Goal: Find specific page/section: Find specific page/section

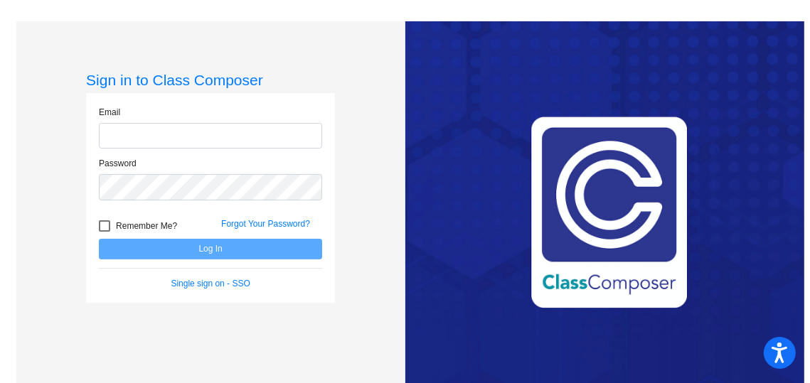
click at [275, 143] on input "email" at bounding box center [210, 136] width 223 height 26
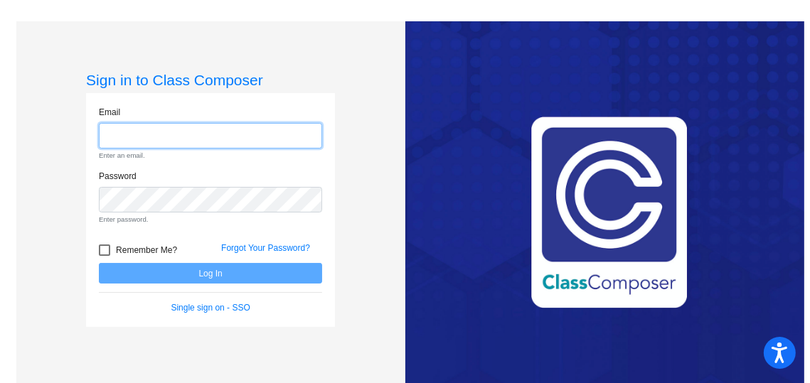
type input "[EMAIL_ADDRESS][DOMAIN_NAME]"
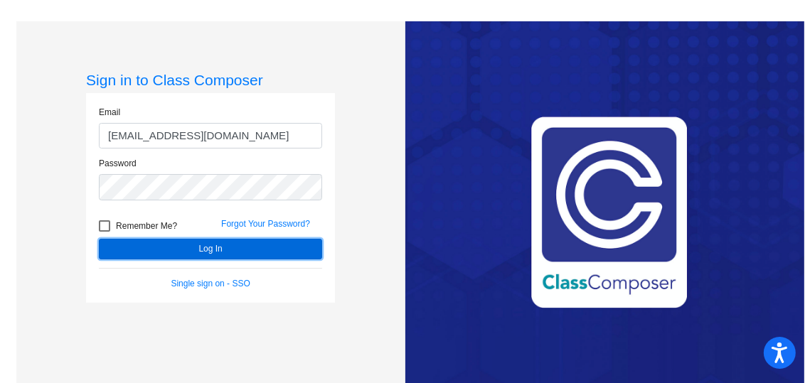
click at [292, 253] on button "Log In" at bounding box center [210, 249] width 223 height 21
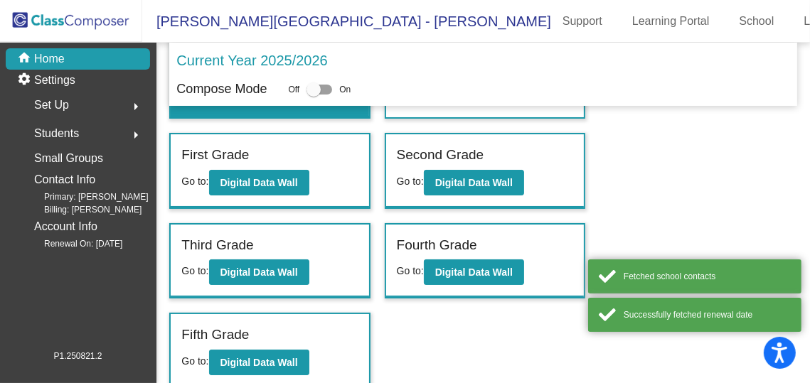
scroll to position [95, 0]
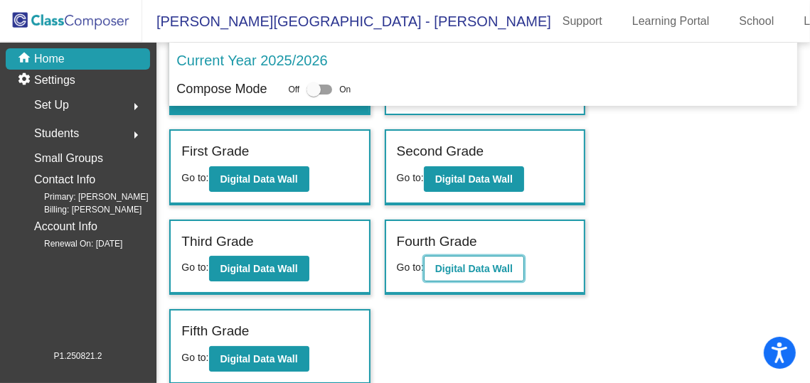
click at [494, 275] on button "Digital Data Wall" at bounding box center [474, 269] width 100 height 26
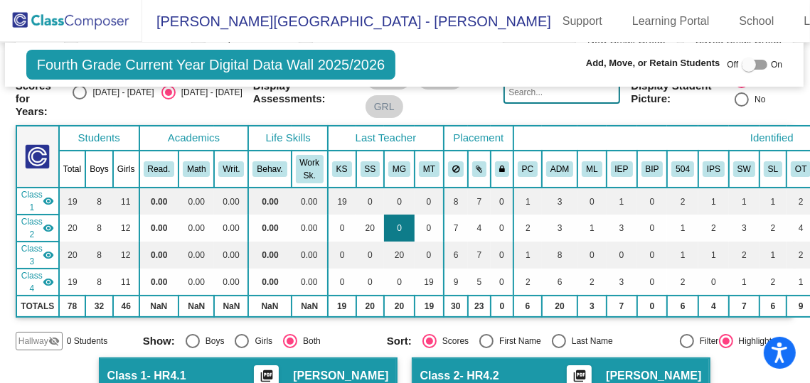
scroll to position [0, 1]
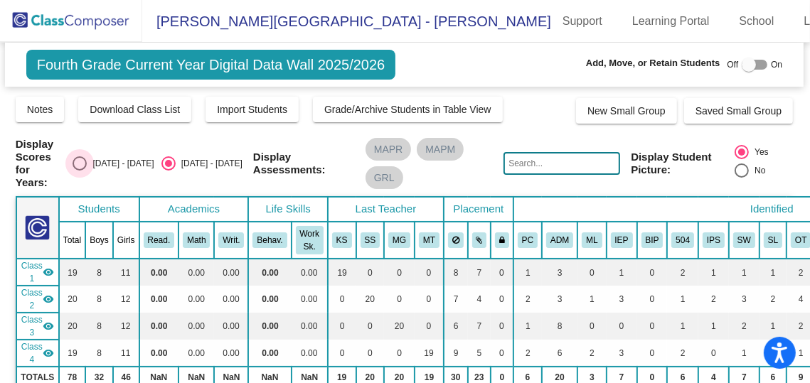
click at [87, 160] on div "Select an option" at bounding box center [80, 163] width 14 height 14
click at [80, 171] on input "[DATE] - [DATE]" at bounding box center [79, 171] width 1 height 1
radio input "true"
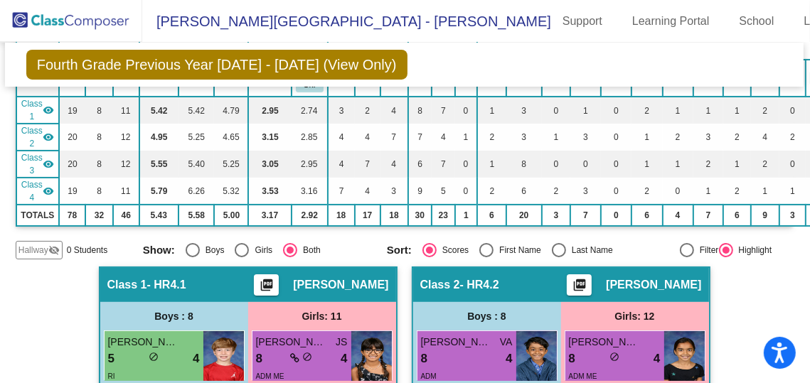
scroll to position [3, 1]
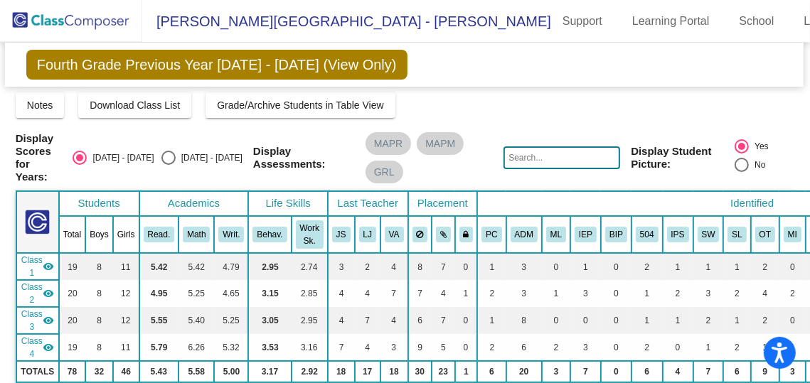
click at [43, 23] on img at bounding box center [71, 21] width 142 height 42
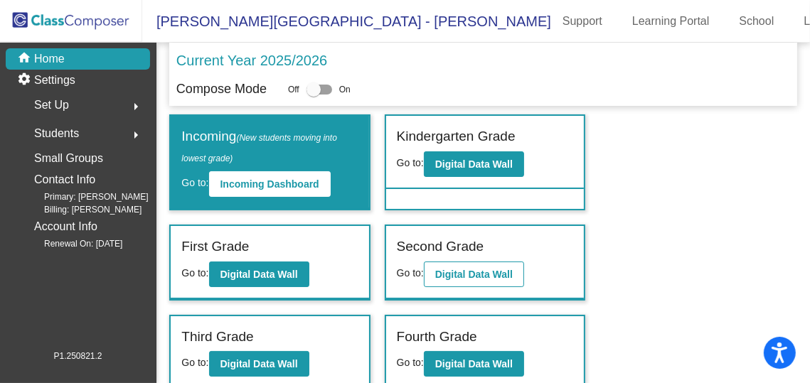
scroll to position [95, 0]
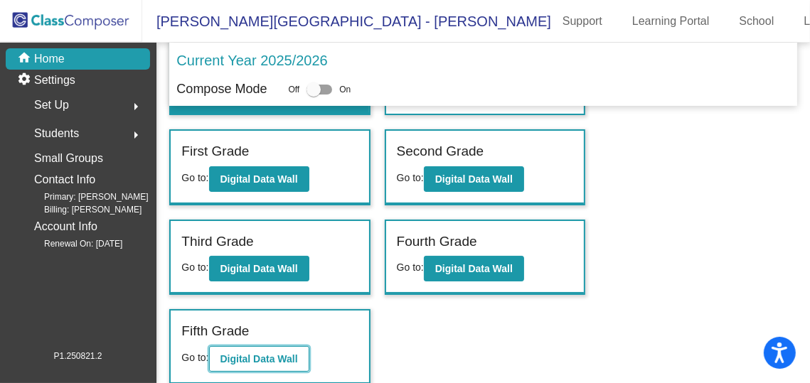
click at [257, 358] on b "Digital Data Wall" at bounding box center [259, 359] width 78 height 11
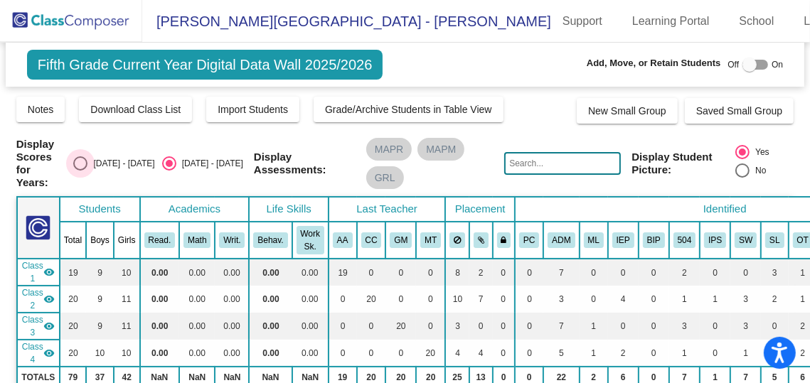
click at [87, 162] on div "Select an option" at bounding box center [80, 163] width 14 height 14
click at [80, 171] on input "[DATE] - [DATE]" at bounding box center [80, 171] width 1 height 1
radio input "true"
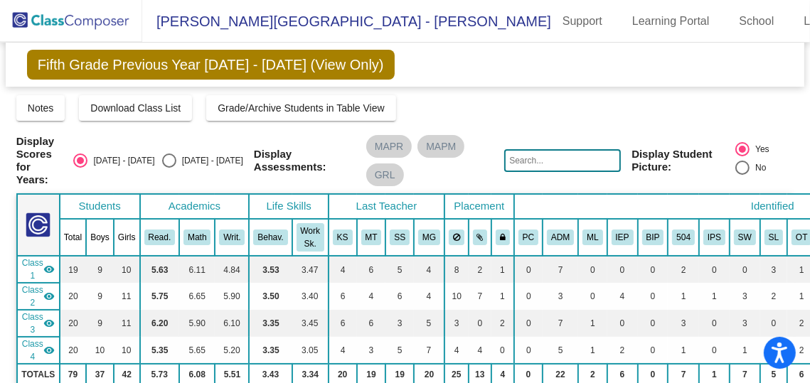
click at [64, 31] on img at bounding box center [71, 21] width 142 height 42
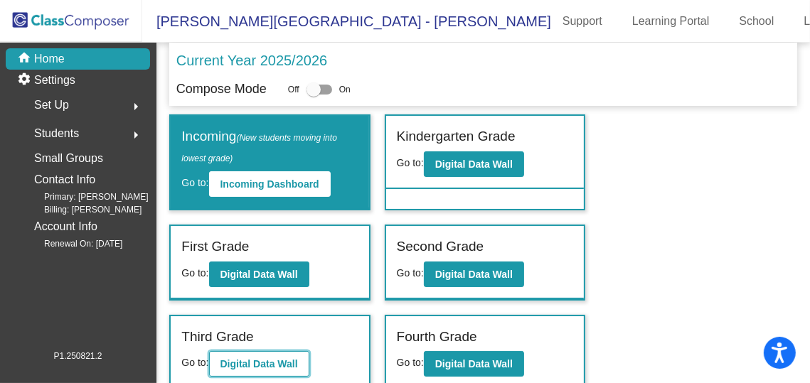
click at [262, 363] on b "Digital Data Wall" at bounding box center [259, 363] width 78 height 11
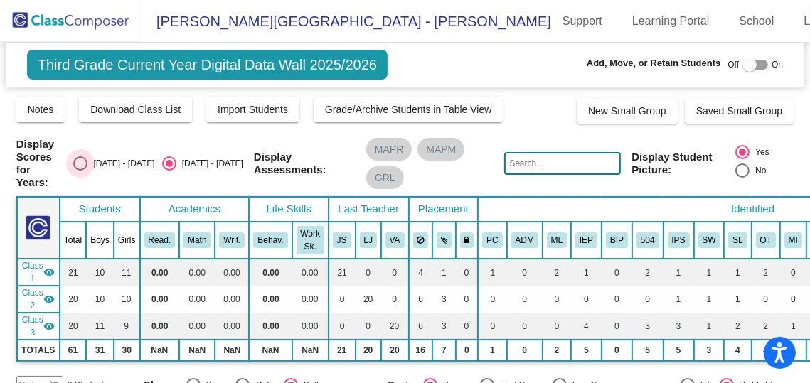
click at [87, 165] on div "Select an option" at bounding box center [80, 163] width 14 height 14
click at [80, 171] on input "[DATE] - [DATE]" at bounding box center [80, 171] width 1 height 1
radio input "true"
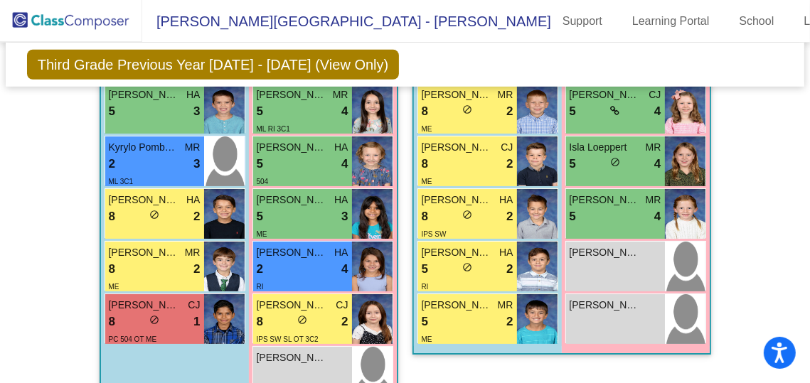
scroll to position [625, 0]
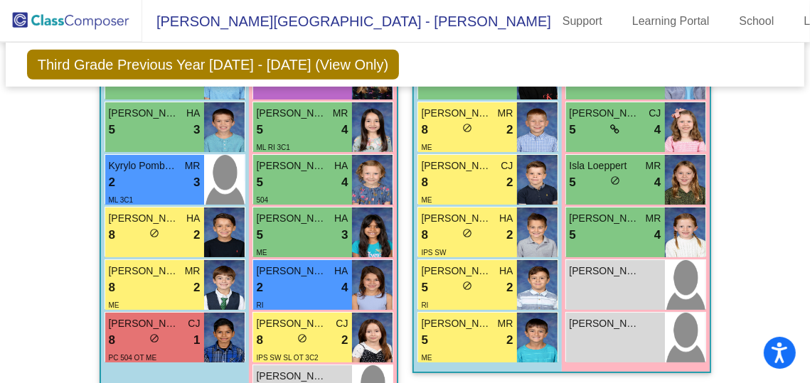
click at [74, 23] on img at bounding box center [71, 21] width 142 height 42
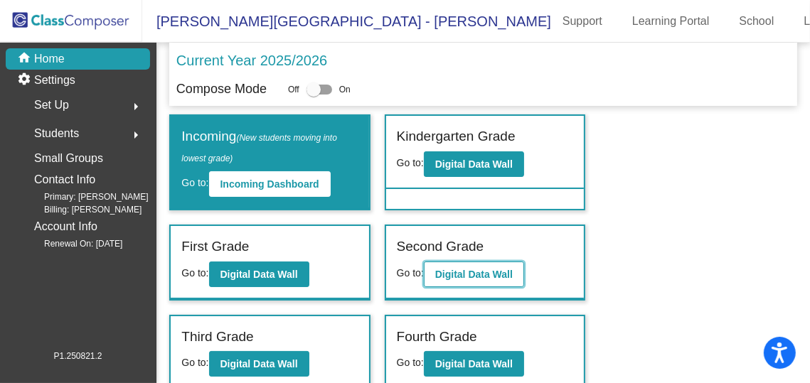
click at [468, 270] on b "Digital Data Wall" at bounding box center [474, 274] width 78 height 11
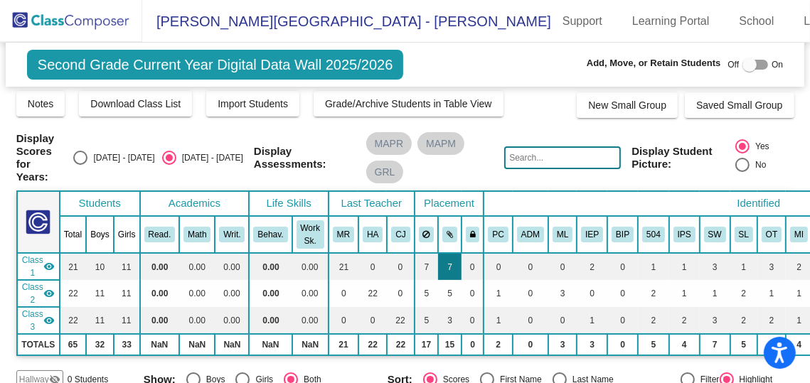
scroll to position [6, 0]
click at [87, 156] on div "Select an option" at bounding box center [80, 157] width 14 height 14
click at [80, 164] on input "[DATE] - [DATE]" at bounding box center [80, 164] width 1 height 1
radio input "true"
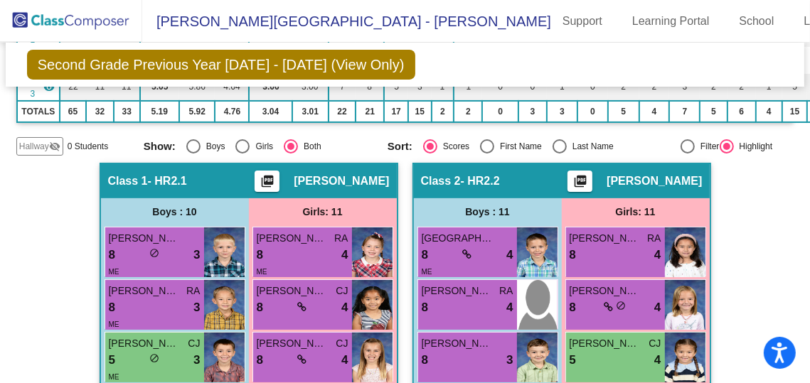
scroll to position [0, 0]
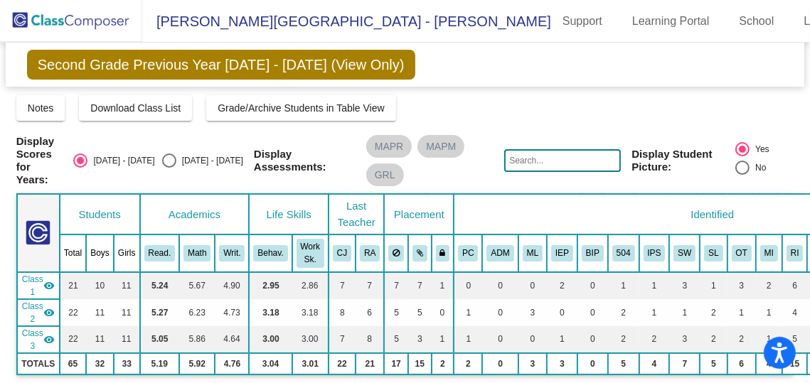
click at [49, 19] on img at bounding box center [71, 21] width 142 height 42
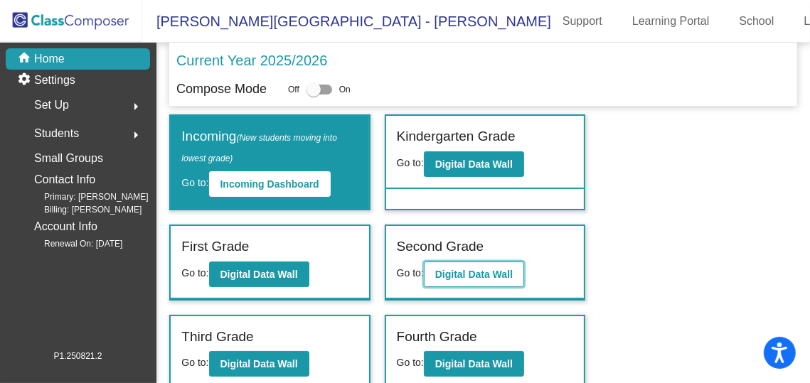
click at [472, 270] on b "Digital Data Wall" at bounding box center [474, 274] width 78 height 11
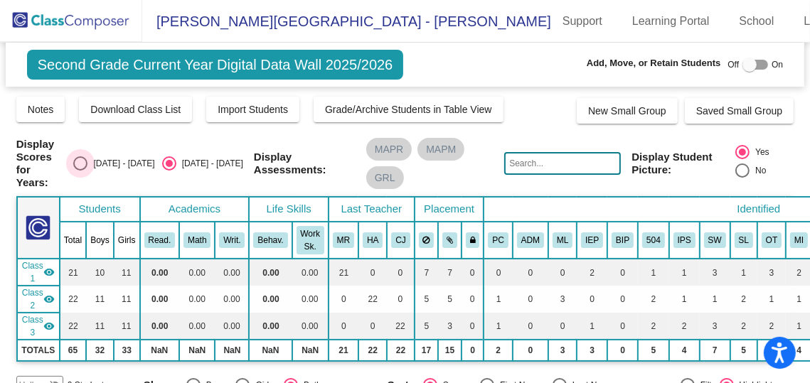
click at [87, 164] on div "Select an option" at bounding box center [80, 163] width 14 height 14
click at [80, 171] on input "[DATE] - [DATE]" at bounding box center [80, 171] width 1 height 1
radio input "true"
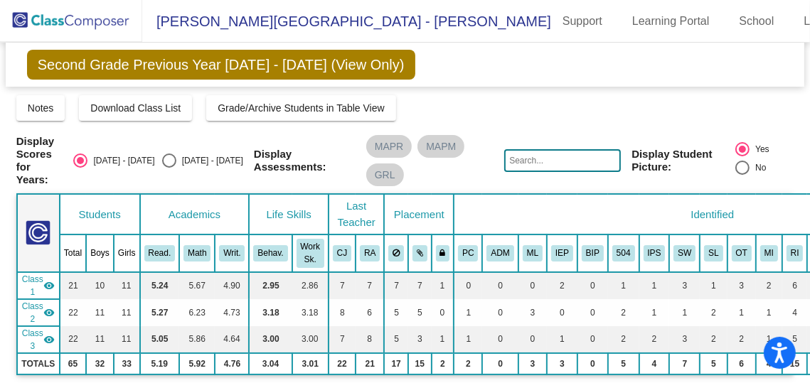
click at [63, 21] on img at bounding box center [71, 21] width 142 height 42
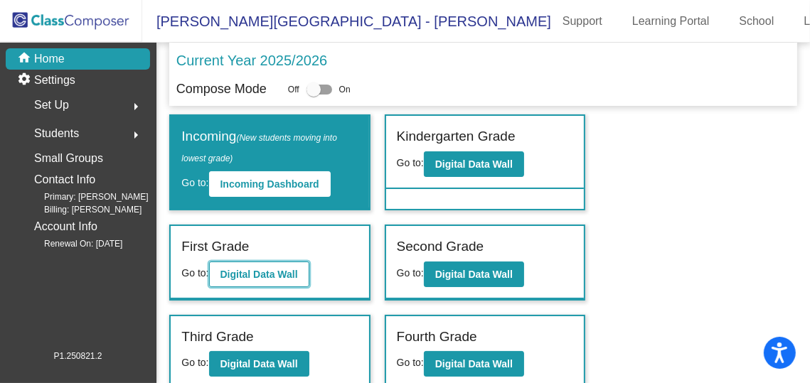
click at [302, 274] on button "Digital Data Wall" at bounding box center [259, 275] width 100 height 26
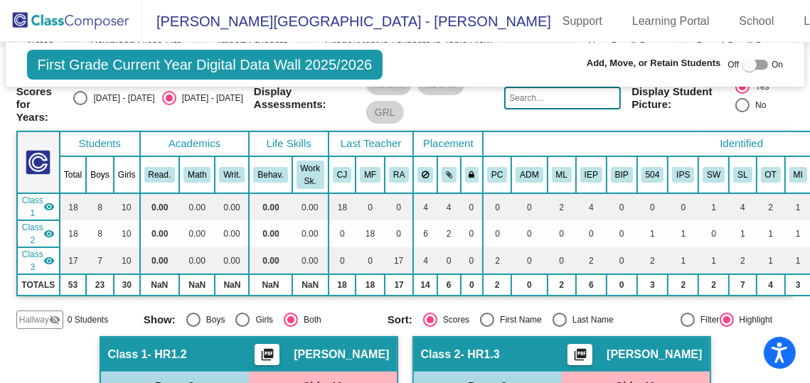
scroll to position [38, 0]
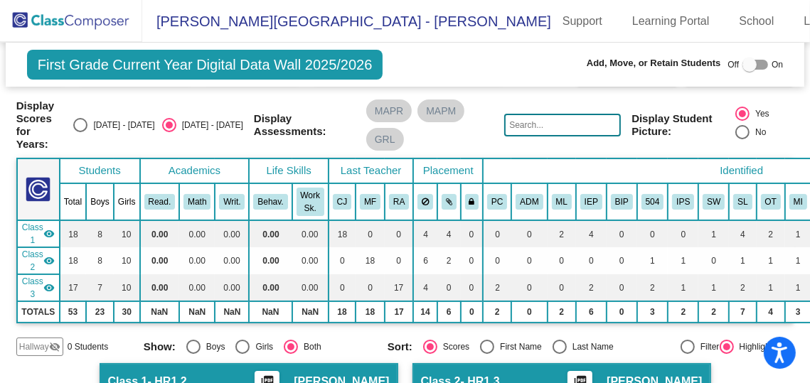
click at [87, 122] on div "Select an option" at bounding box center [80, 125] width 14 height 14
click at [80, 132] on input "[DATE] - [DATE]" at bounding box center [80, 132] width 1 height 1
radio input "true"
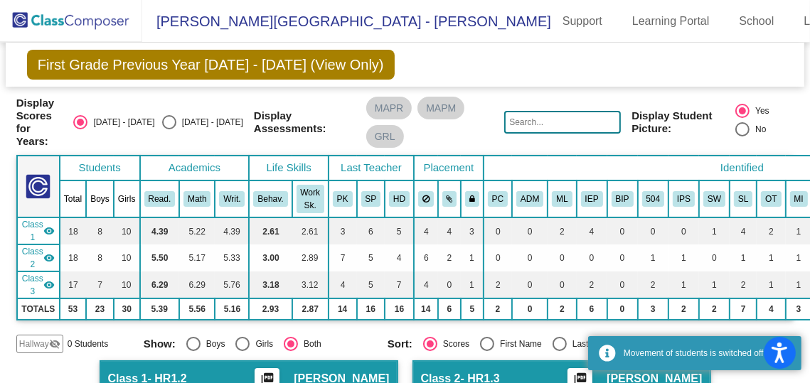
click at [82, 20] on img at bounding box center [71, 21] width 142 height 42
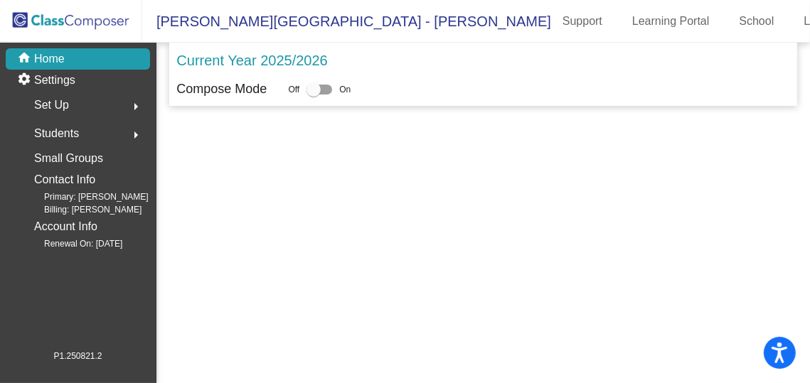
click at [88, 11] on img at bounding box center [71, 21] width 142 height 42
click at [51, 20] on img at bounding box center [71, 21] width 142 height 42
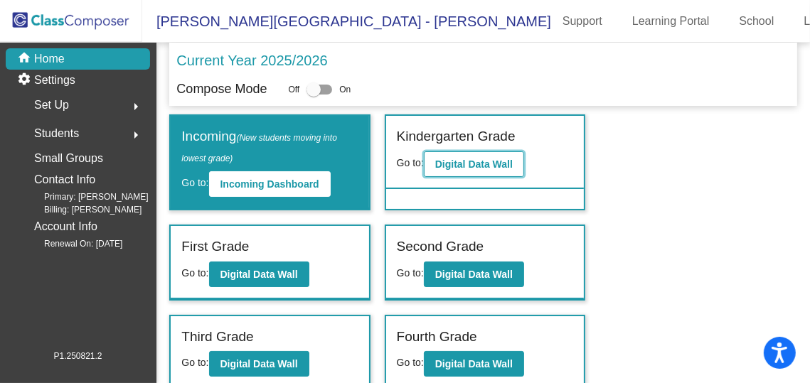
click at [450, 166] on b "Digital Data Wall" at bounding box center [474, 164] width 78 height 11
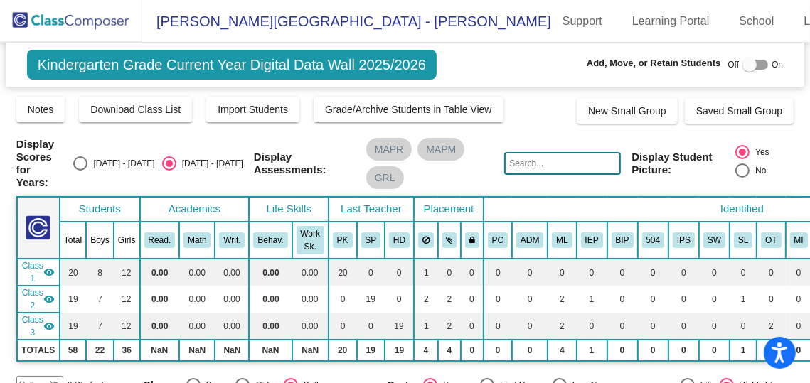
click at [87, 161] on div "Select an option" at bounding box center [80, 163] width 14 height 14
click at [80, 171] on input "[DATE] - [DATE]" at bounding box center [80, 171] width 1 height 1
radio input "true"
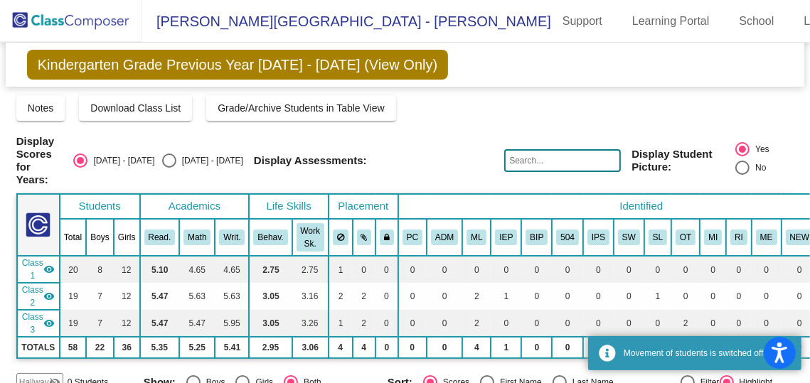
click at [99, 14] on img at bounding box center [71, 21] width 142 height 42
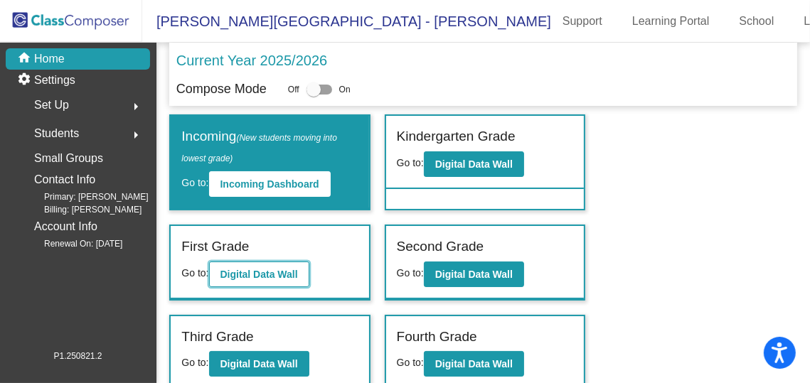
click at [282, 265] on button "Digital Data Wall" at bounding box center [259, 275] width 100 height 26
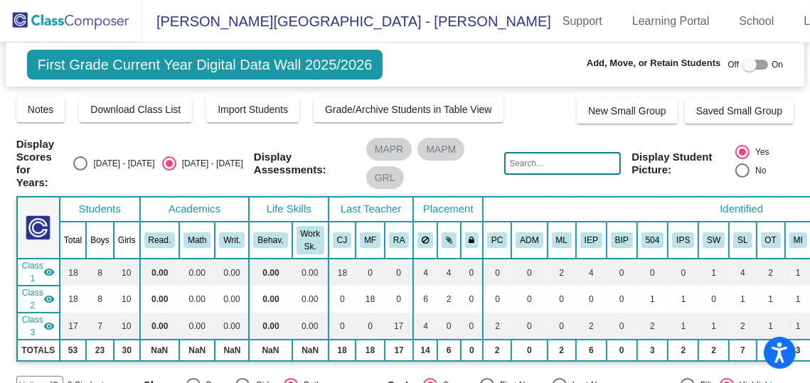
click at [87, 166] on div "Select an option" at bounding box center [80, 163] width 14 height 14
click at [80, 171] on input "[DATE] - [DATE]" at bounding box center [80, 171] width 1 height 1
radio input "true"
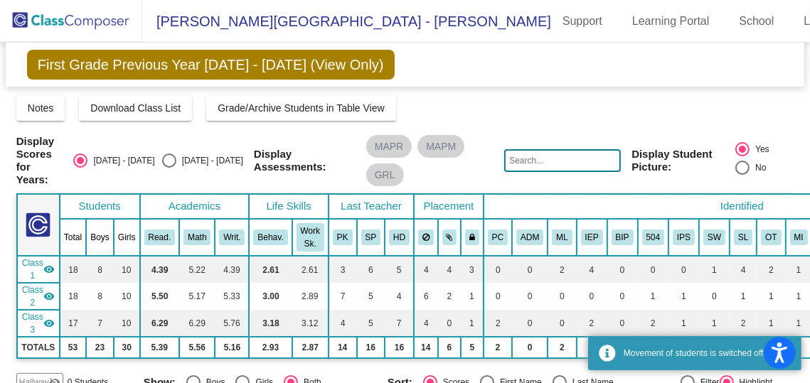
click at [111, 21] on img at bounding box center [71, 21] width 142 height 42
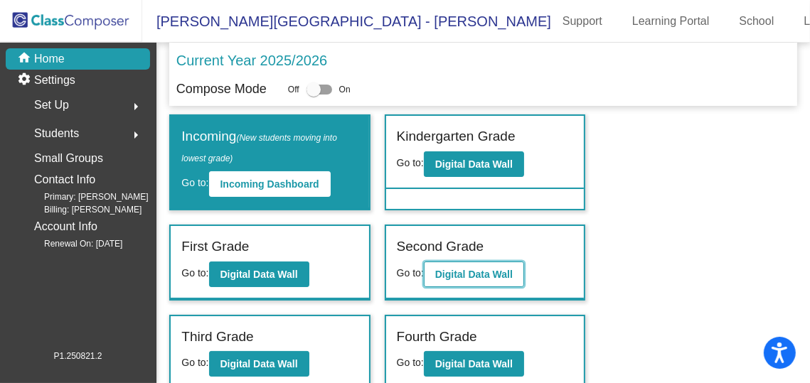
click at [487, 269] on b "Digital Data Wall" at bounding box center [474, 274] width 78 height 11
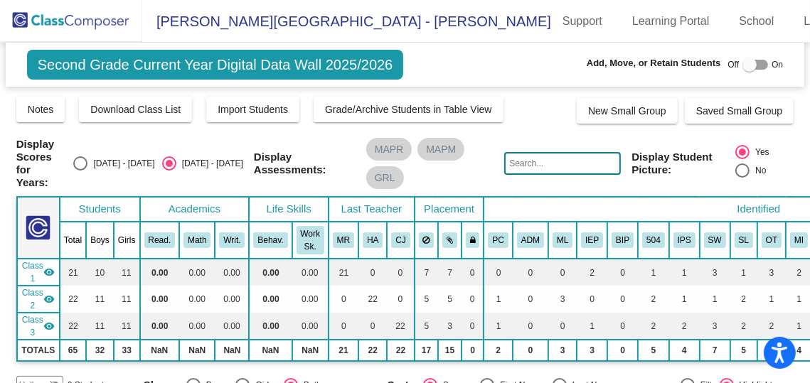
click at [87, 164] on div "Select an option" at bounding box center [80, 163] width 14 height 14
click at [80, 171] on input "[DATE] - [DATE]" at bounding box center [80, 171] width 1 height 1
radio input "true"
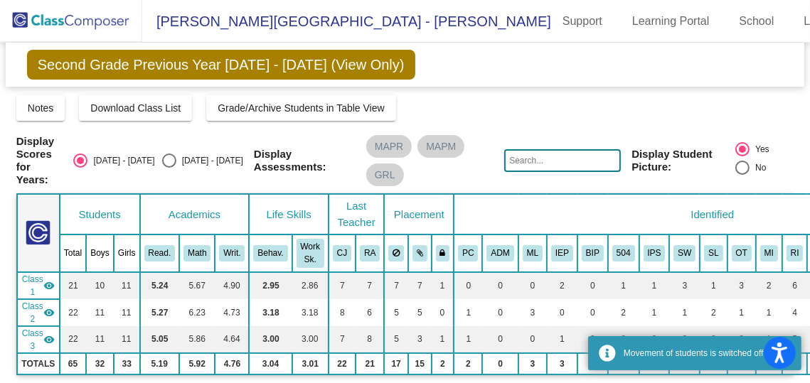
click at [78, 17] on img at bounding box center [71, 21] width 142 height 42
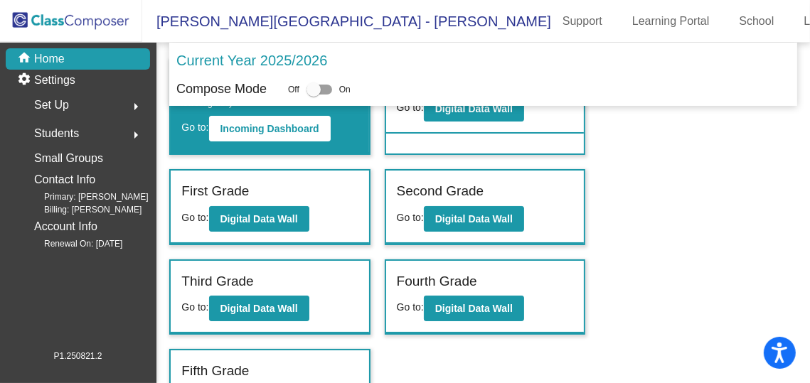
scroll to position [95, 0]
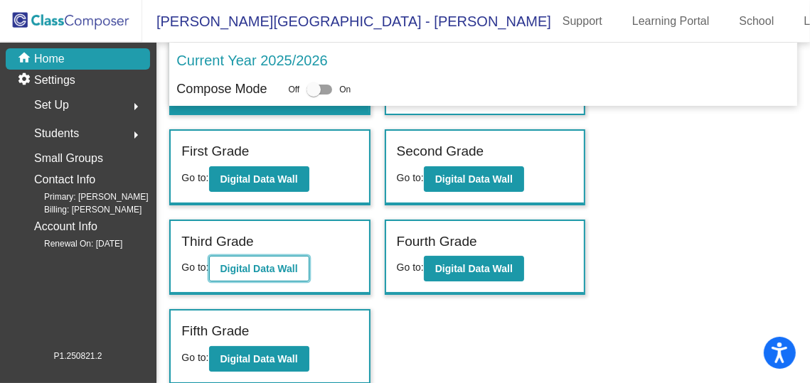
click at [257, 265] on b "Digital Data Wall" at bounding box center [259, 268] width 78 height 11
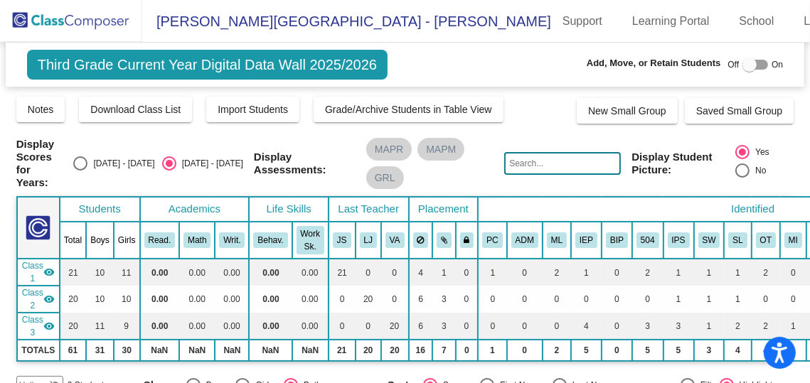
click at [87, 163] on div "Select an option" at bounding box center [80, 163] width 14 height 14
click at [80, 171] on input "[DATE] - [DATE]" at bounding box center [80, 171] width 1 height 1
radio input "true"
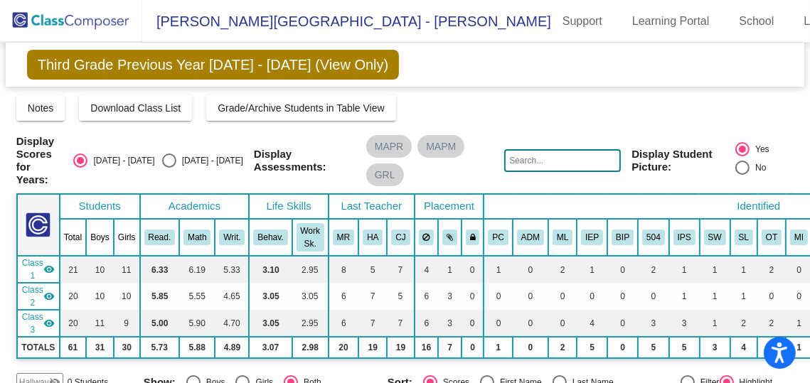
click at [60, 21] on img at bounding box center [71, 21] width 142 height 42
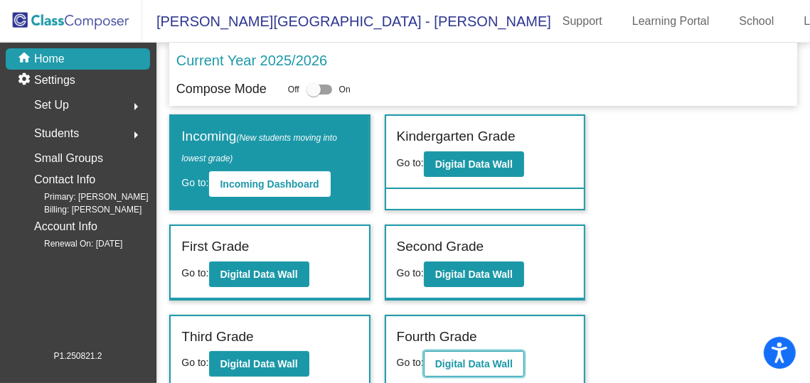
click at [462, 363] on b "Digital Data Wall" at bounding box center [474, 363] width 78 height 11
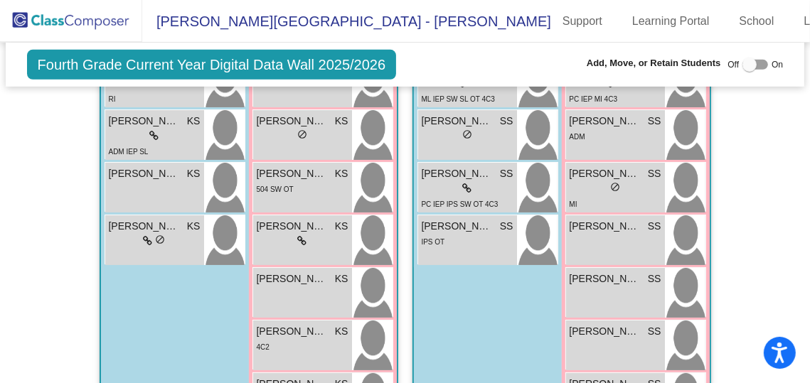
scroll to position [684, 0]
